Goal: Information Seeking & Learning: Learn about a topic

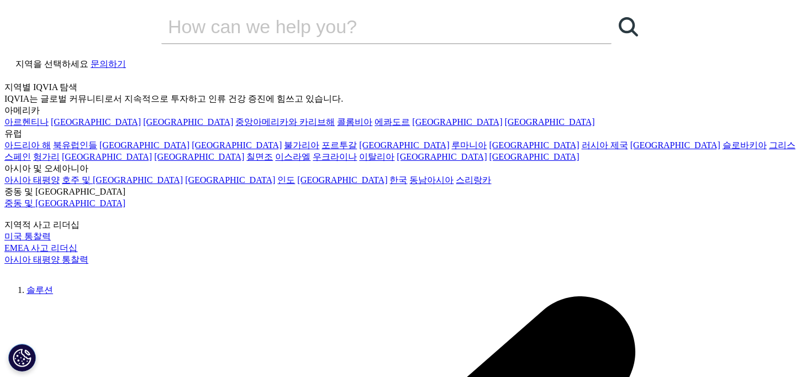
drag, startPoint x: 108, startPoint y: 167, endPoint x: 316, endPoint y: 183, distance: 208.2
